Goal: Navigation & Orientation: Understand site structure

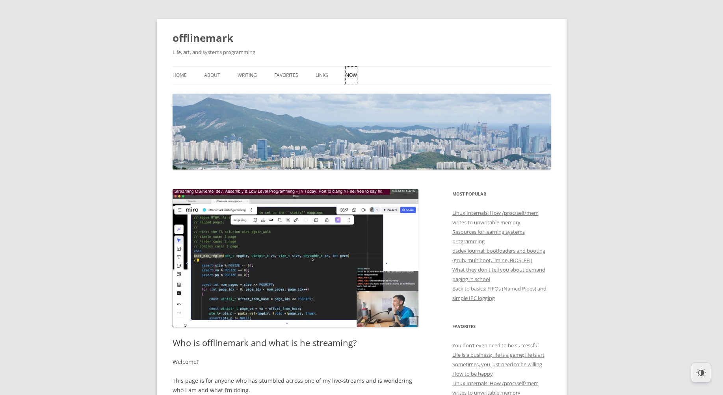
click at [352, 75] on link "Now" at bounding box center [350, 75] width 11 height 17
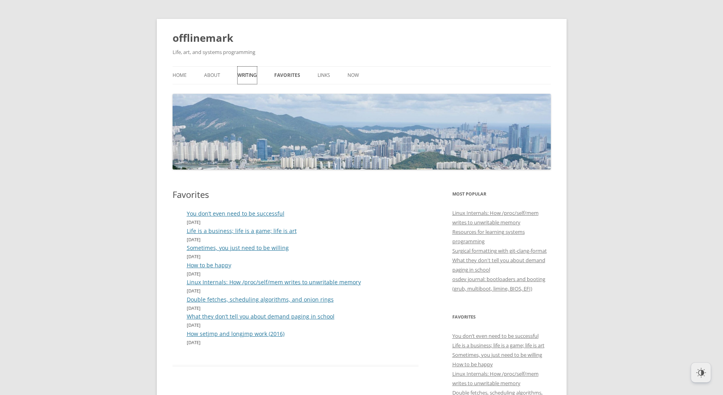
click at [247, 74] on link "Writing" at bounding box center [246, 75] width 19 height 17
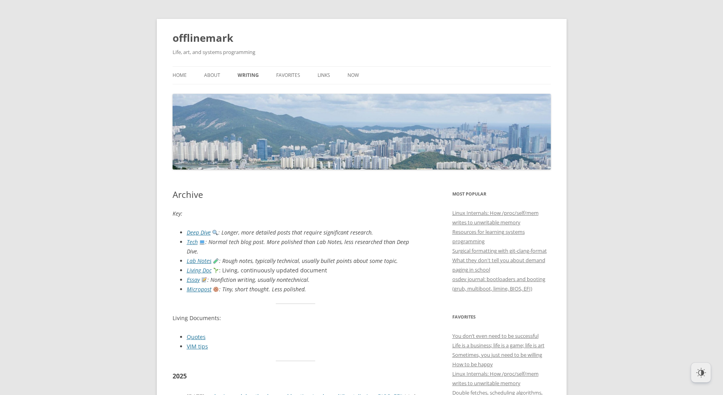
click at [213, 75] on link "About" at bounding box center [212, 75] width 16 height 17
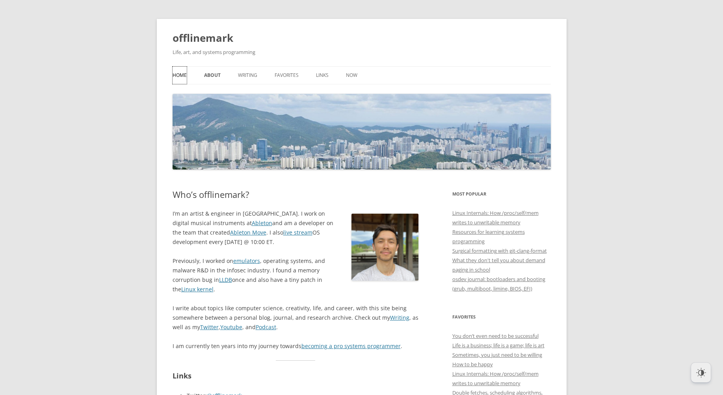
click at [182, 76] on link "Home" at bounding box center [180, 75] width 14 height 17
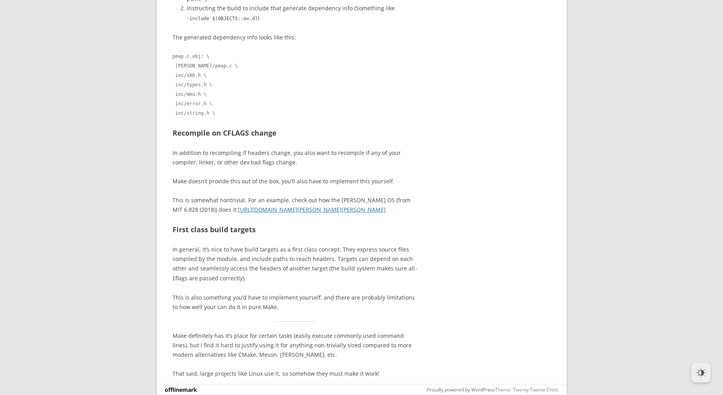
scroll to position [7661, 0]
